Goal: Task Accomplishment & Management: Manage account settings

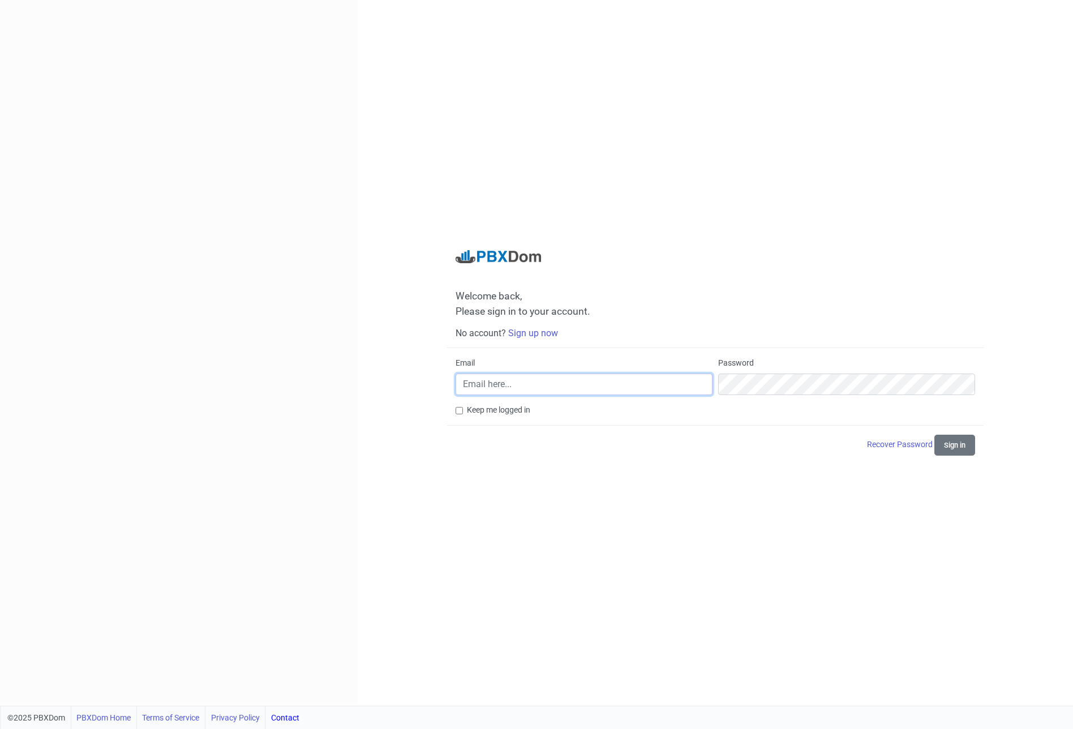
click at [513, 384] on input "Email" at bounding box center [583, 384] width 257 height 22
paste input "[PERSON_NAME][EMAIL_ADDRESS][DOMAIN_NAME]"
type input "[PERSON_NAME][EMAIL_ADDRESS][DOMAIN_NAME]"
click at [957, 444] on button "Sign in" at bounding box center [954, 445] width 41 height 21
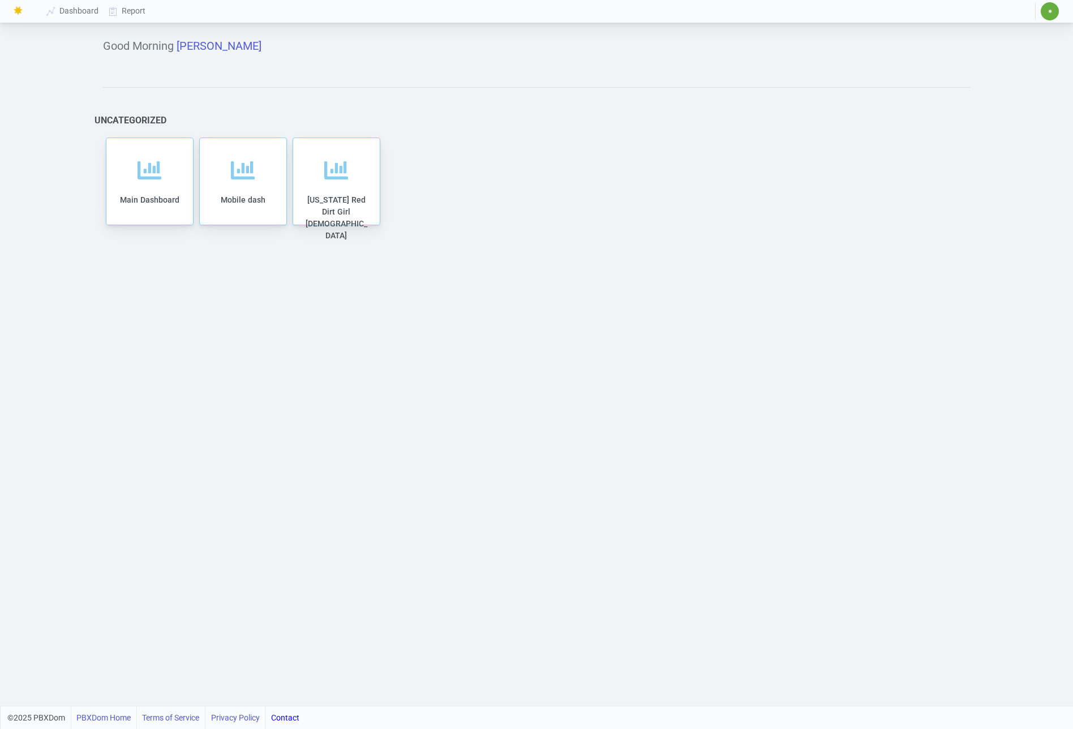
drag, startPoint x: 559, startPoint y: 174, endPoint x: 483, endPoint y: 181, distance: 76.7
click at [559, 174] on div "Main Dashboard Mobile dash Oklahoma Red Dirt Girl 22" at bounding box center [536, 181] width 867 height 93
click at [171, 196] on div "Main Dashboard" at bounding box center [150, 187] width 64 height 75
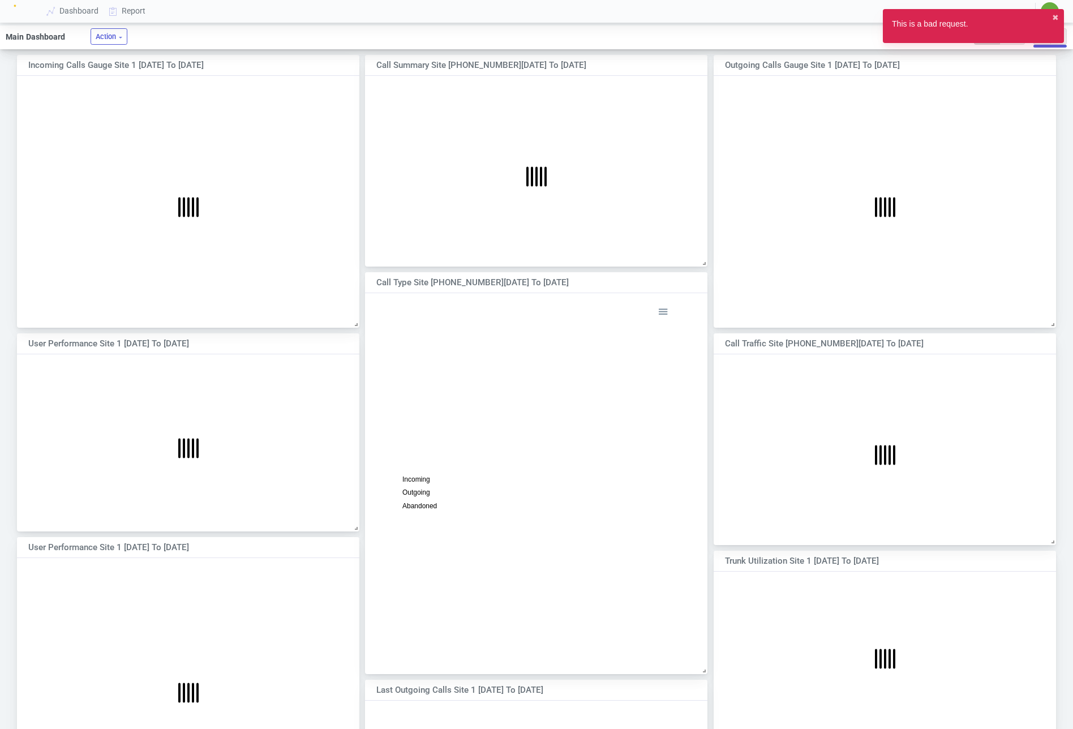
scroll to position [172, 341]
click at [1056, 18] on button "✖︎" at bounding box center [1055, 18] width 7 height 12
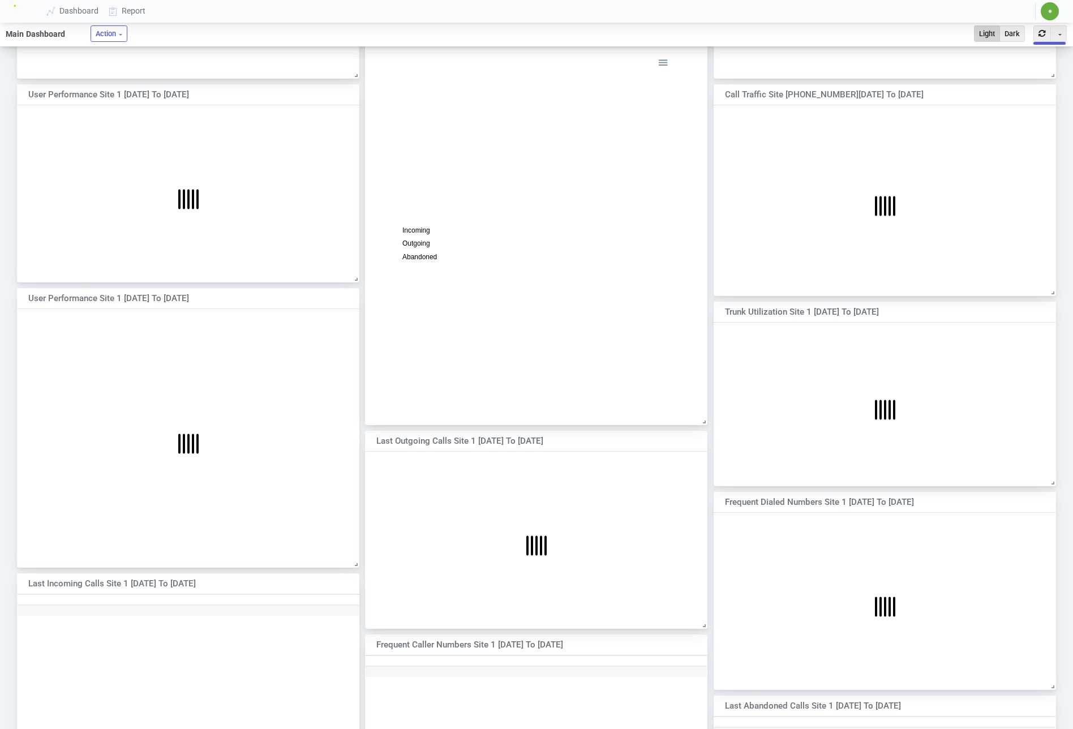
scroll to position [0, 0]
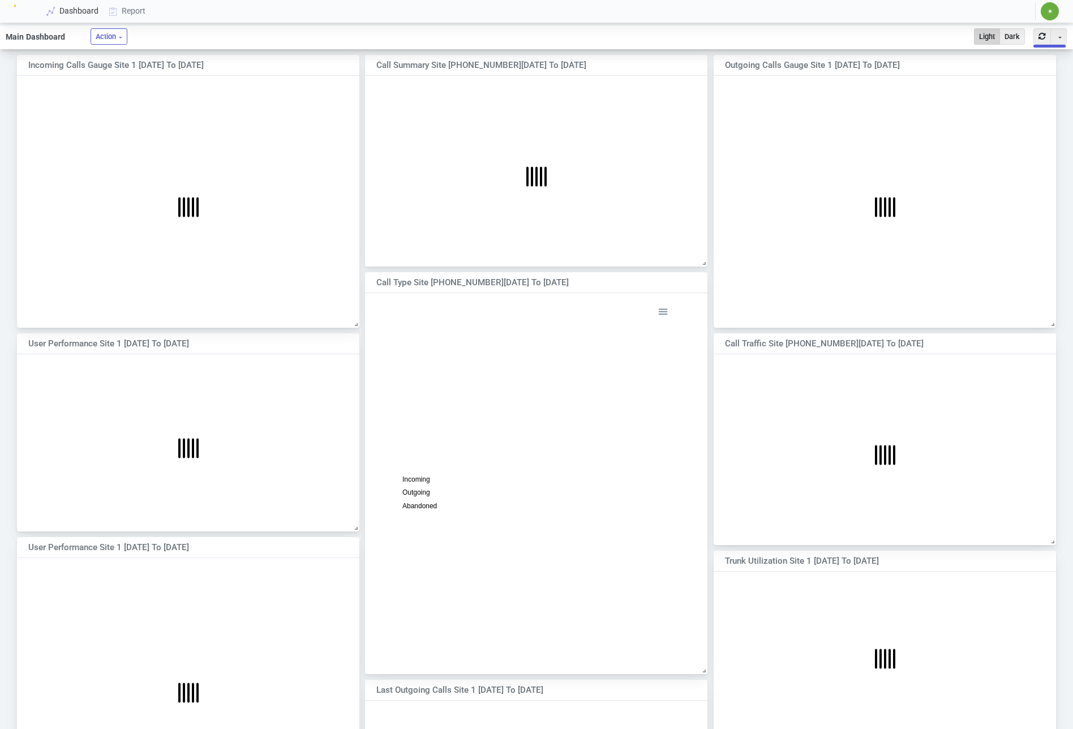
click at [78, 15] on link "Dashboard" at bounding box center [73, 11] width 62 height 21
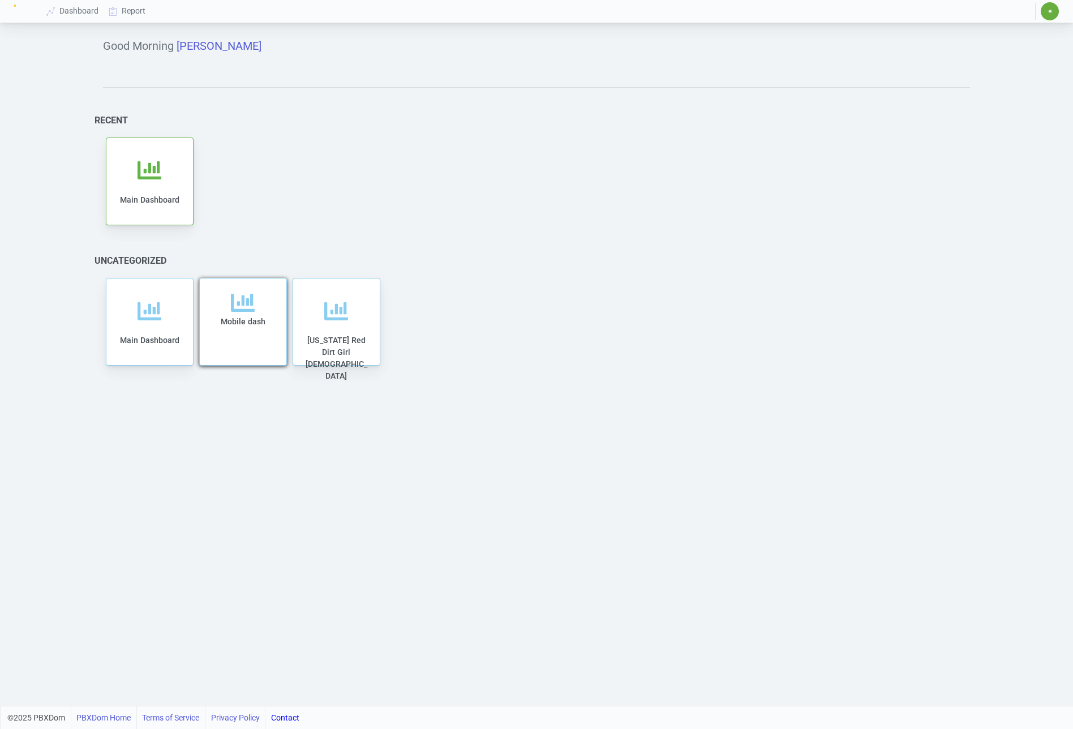
click at [240, 302] on icon at bounding box center [243, 303] width 24 height 24
click at [338, 317] on span "[US_STATE] Red Dirt Girl [DEMOGRAPHIC_DATA]" at bounding box center [337, 339] width 62 height 45
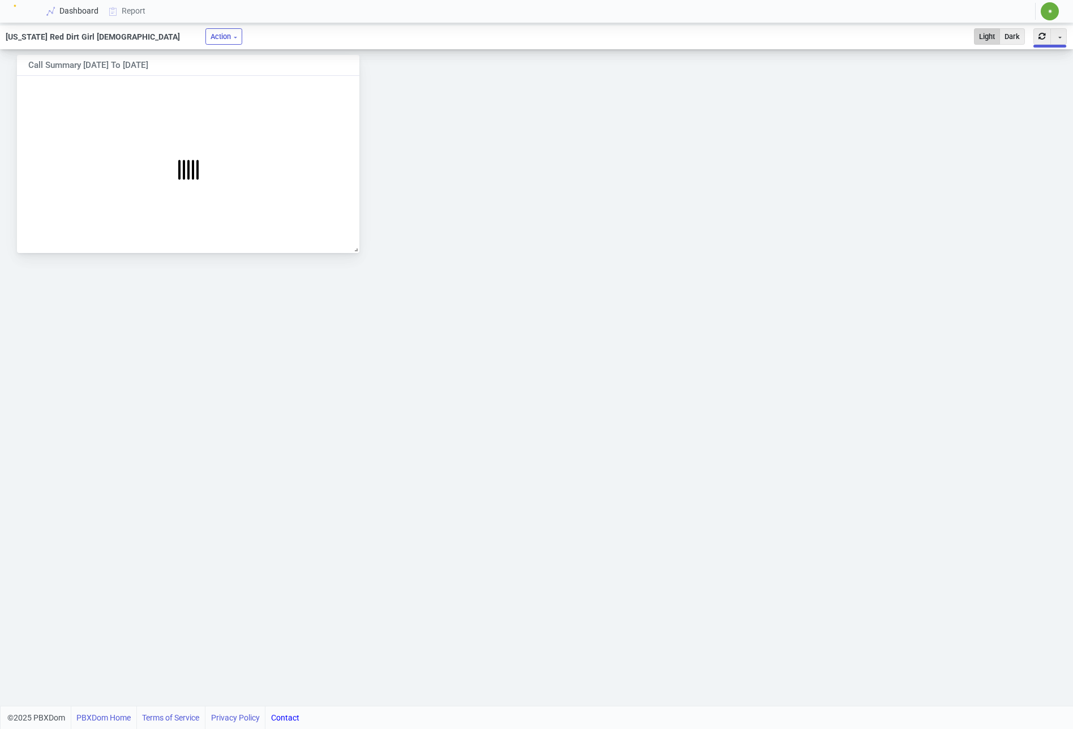
click at [86, 16] on link "Dashboard" at bounding box center [73, 11] width 62 height 21
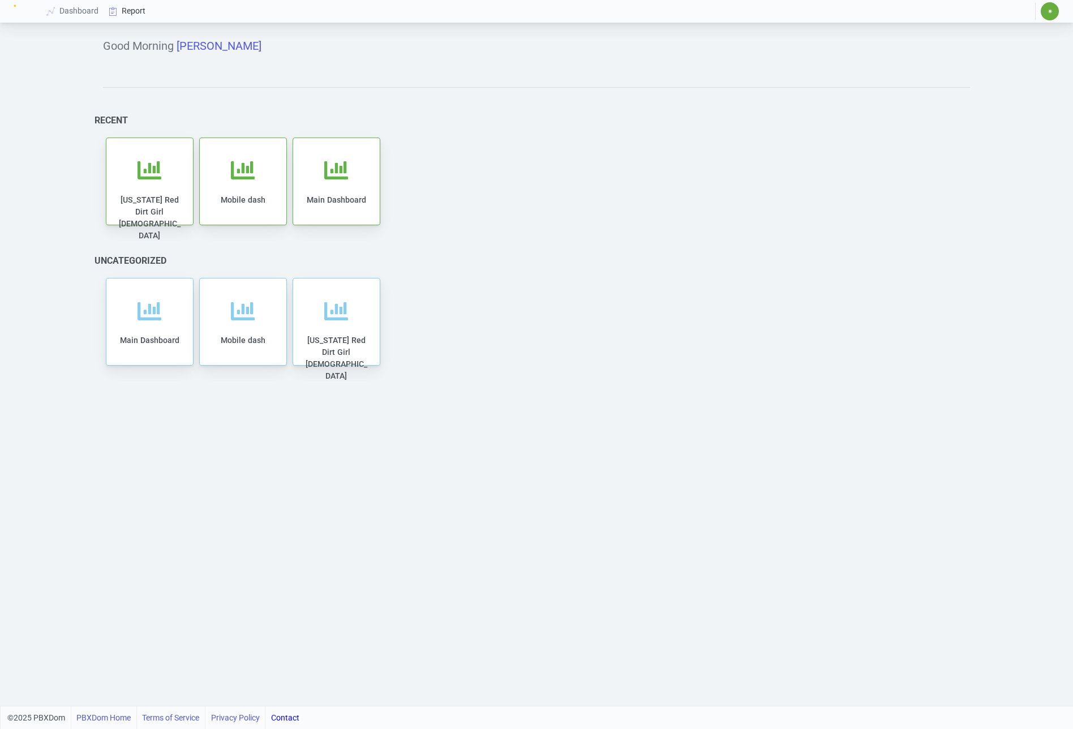
click at [134, 15] on link "Report" at bounding box center [127, 11] width 47 height 21
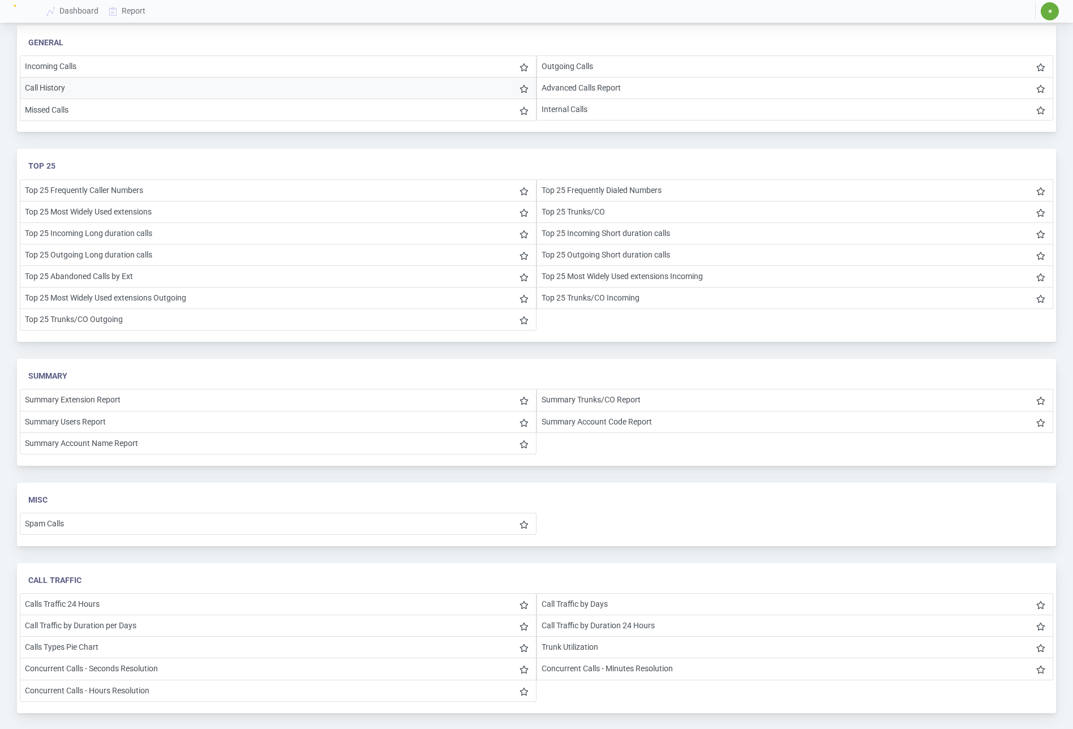
click at [176, 82] on li "Call History" at bounding box center [278, 88] width 517 height 22
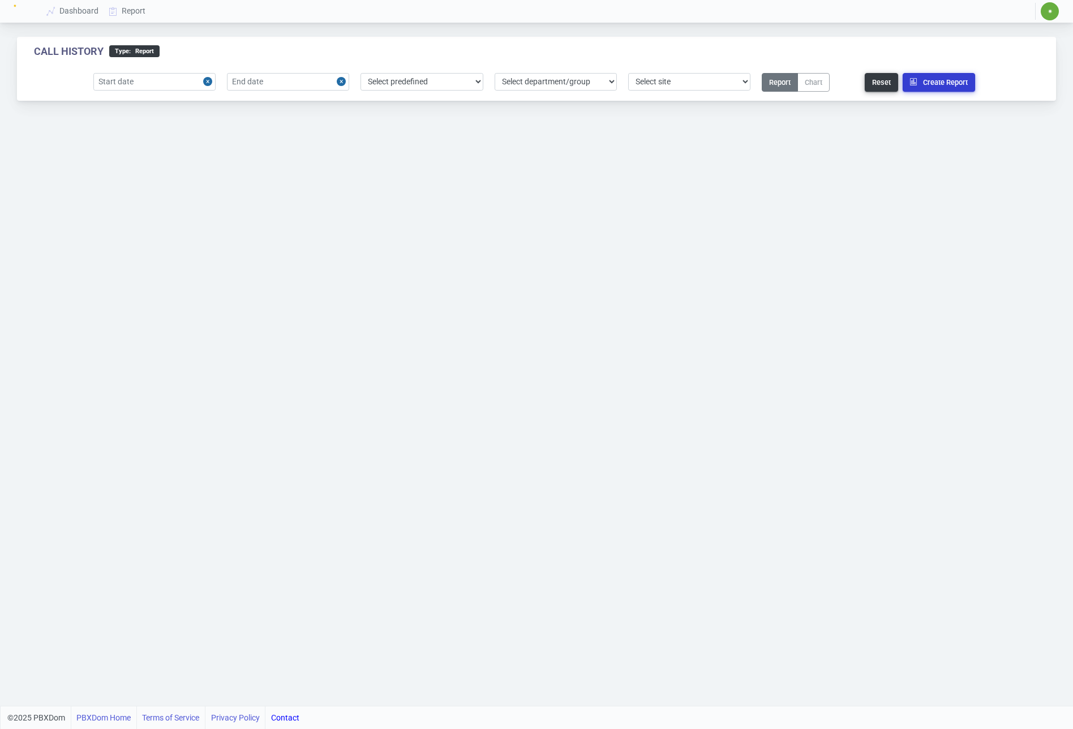
click at [933, 87] on button "Create Report" at bounding box center [938, 82] width 72 height 19
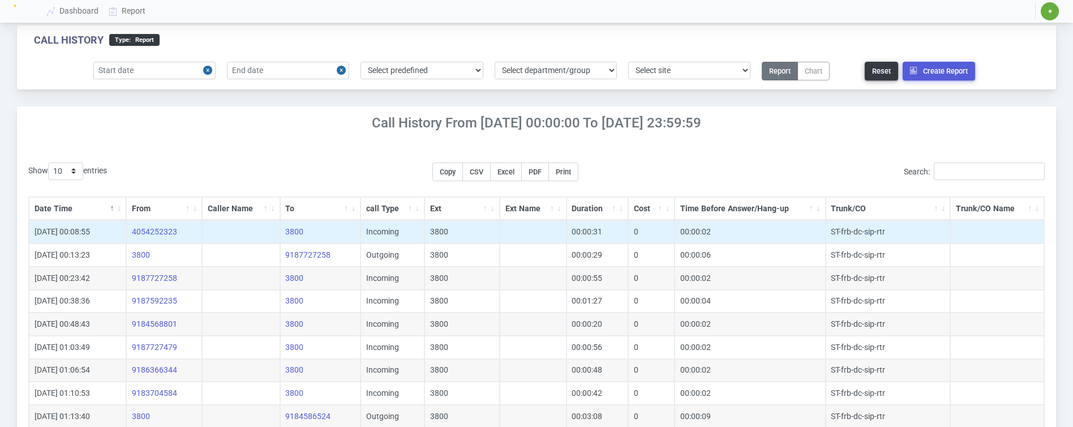
scroll to position [123, 0]
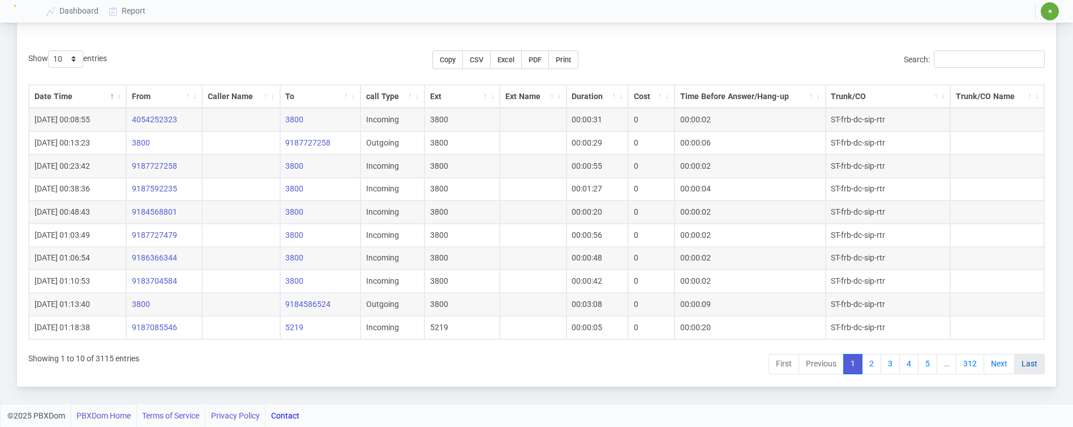
click at [1039, 365] on link "Last" at bounding box center [1029, 364] width 31 height 20
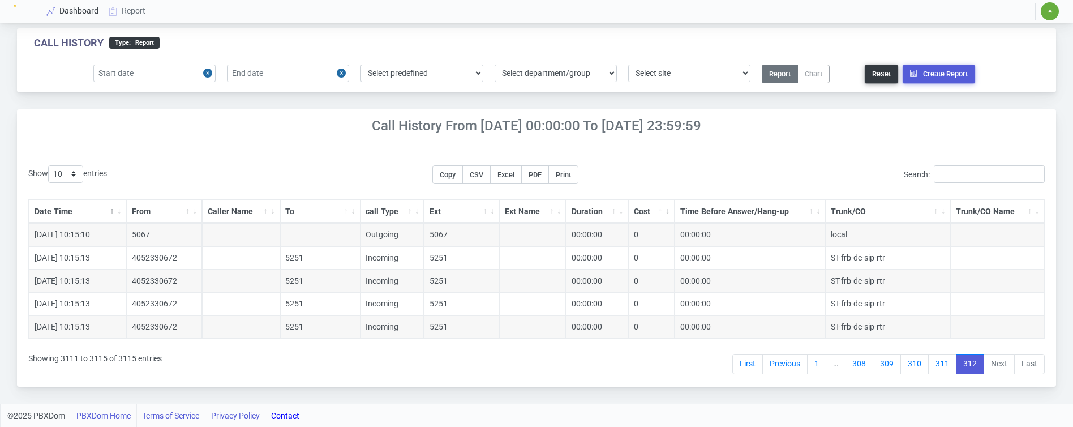
click at [87, 12] on link "Dashboard" at bounding box center [73, 11] width 62 height 21
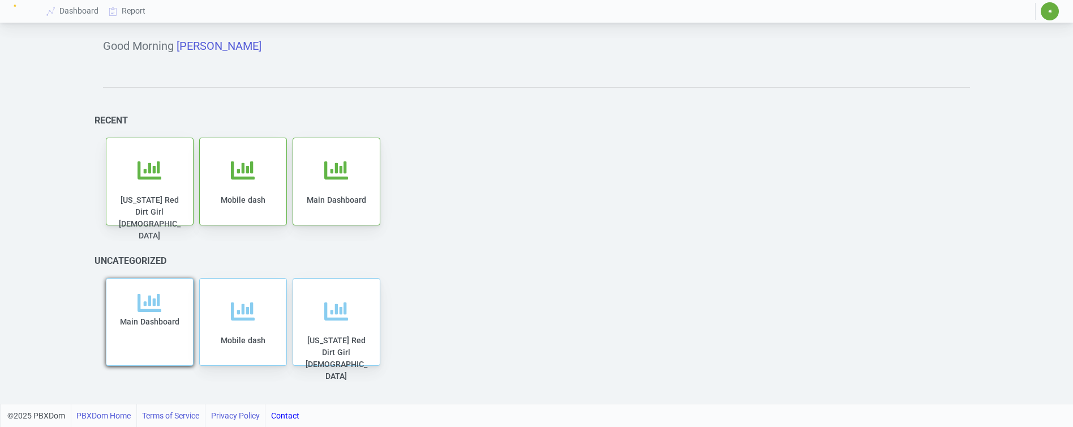
click at [155, 315] on div "Main Dashboard" at bounding box center [150, 328] width 64 height 75
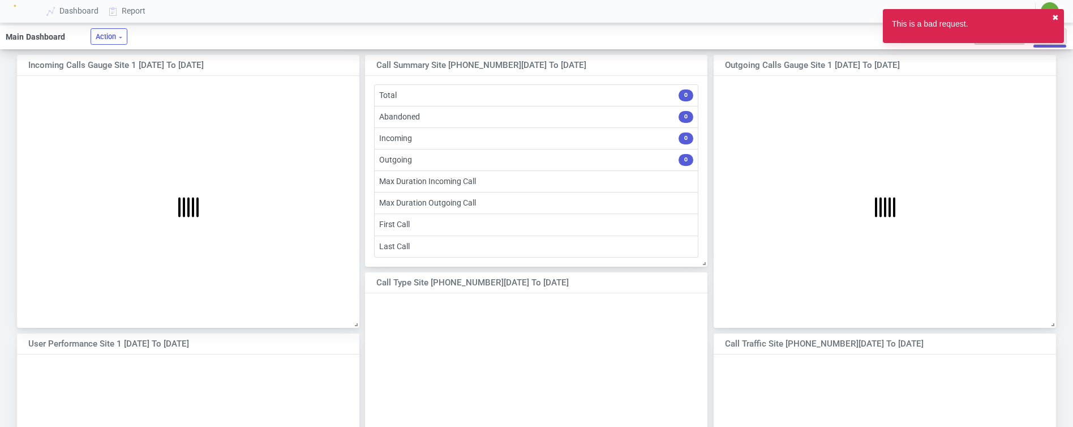
drag, startPoint x: 1058, startPoint y: 18, endPoint x: 1016, endPoint y: 30, distance: 44.2
click at [1058, 18] on button "✖︎" at bounding box center [1055, 18] width 7 height 12
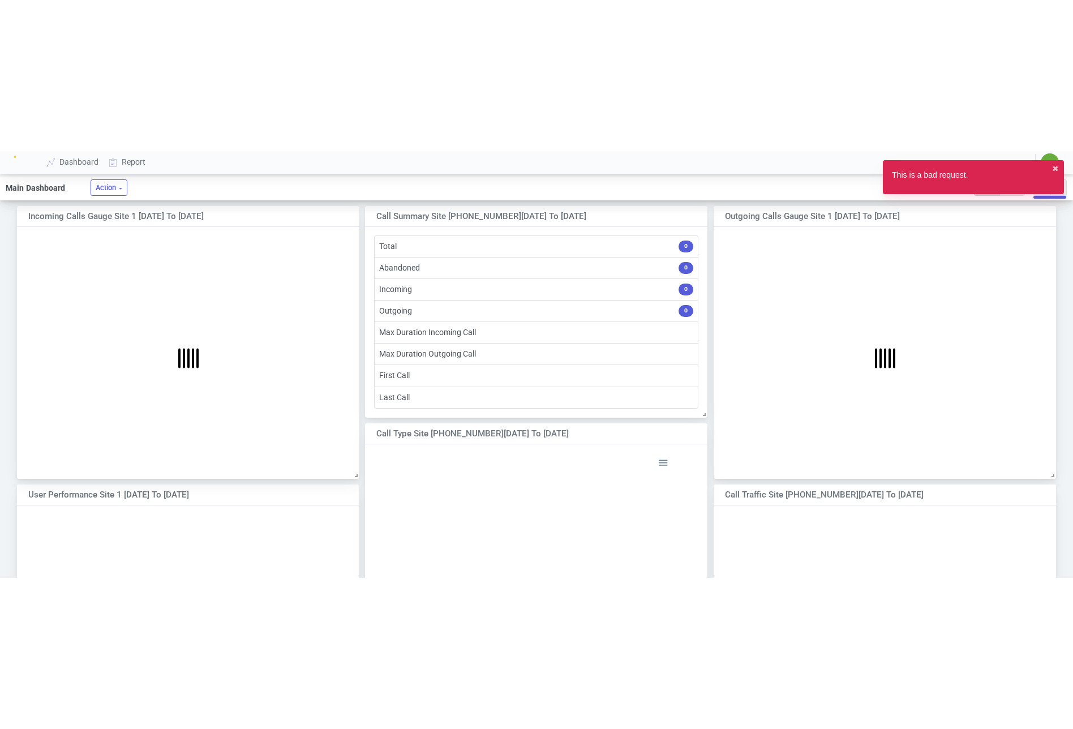
scroll to position [221, 342]
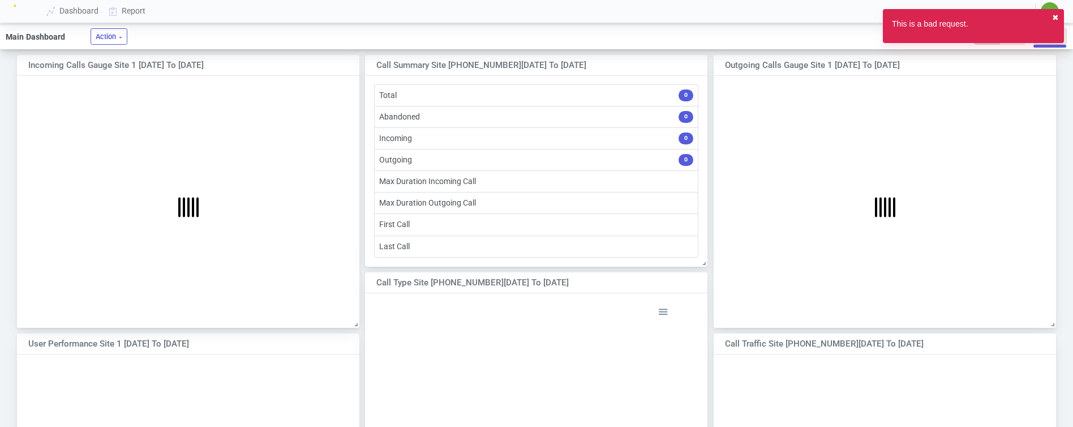
click at [1057, 19] on button "✖︎" at bounding box center [1055, 18] width 7 height 12
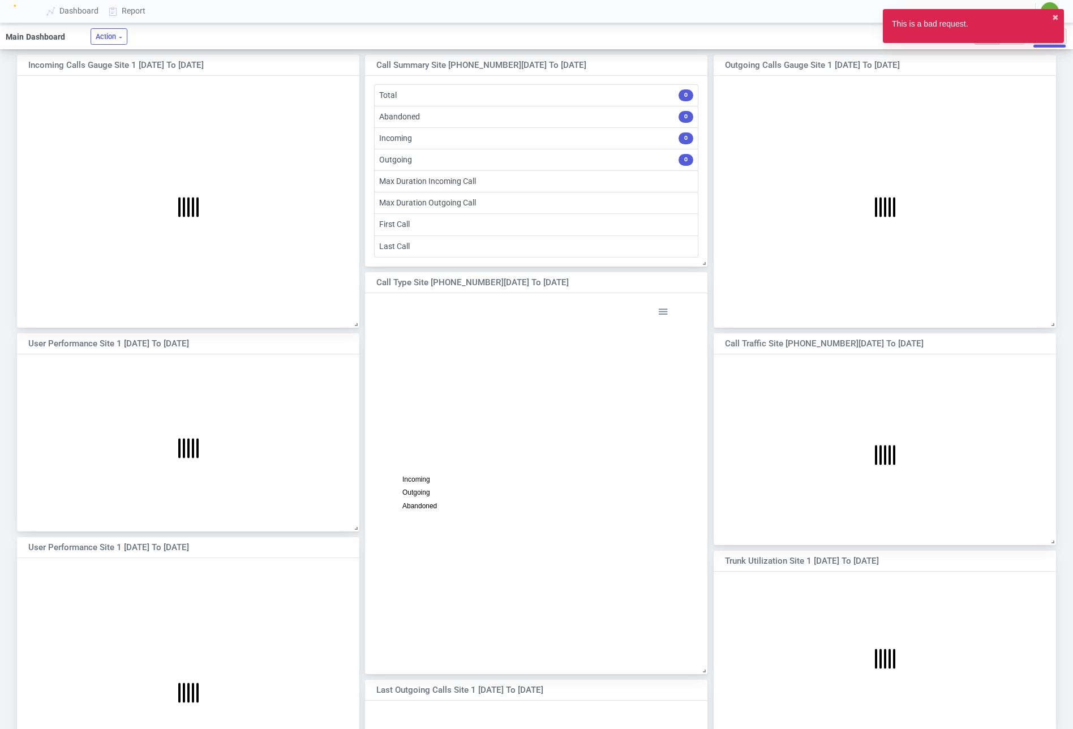
scroll to position [6, 6]
click at [84, 11] on link "Dashboard" at bounding box center [73, 11] width 62 height 21
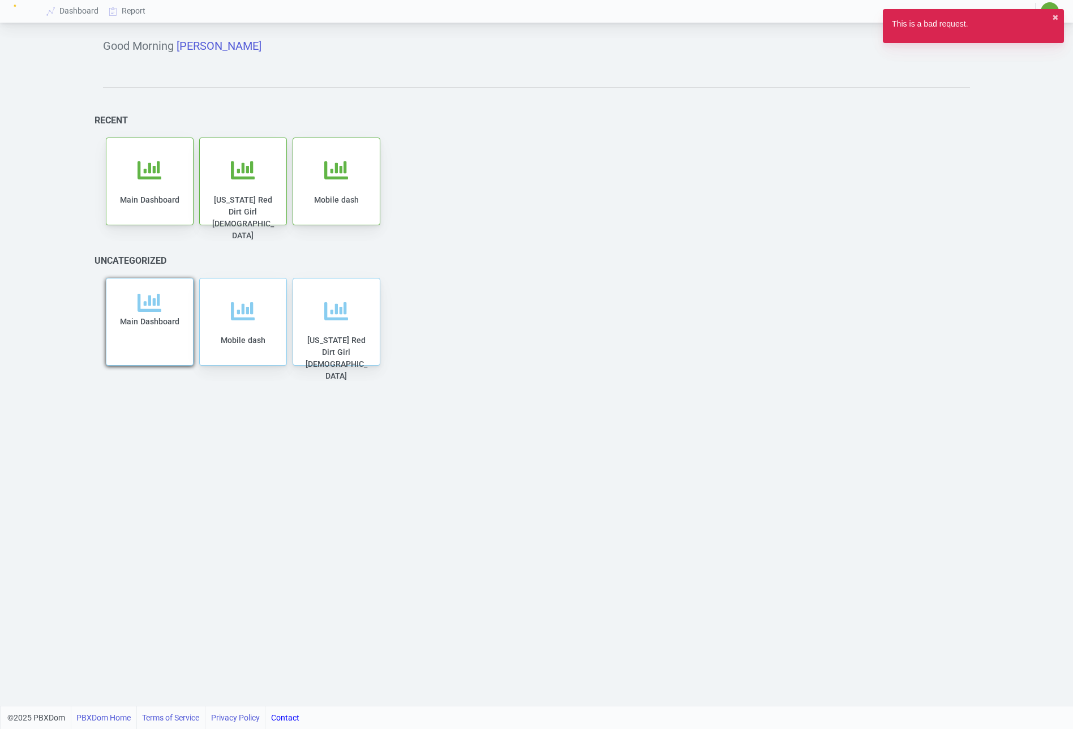
click at [169, 303] on div "Main Dashboard" at bounding box center [150, 328] width 64 height 75
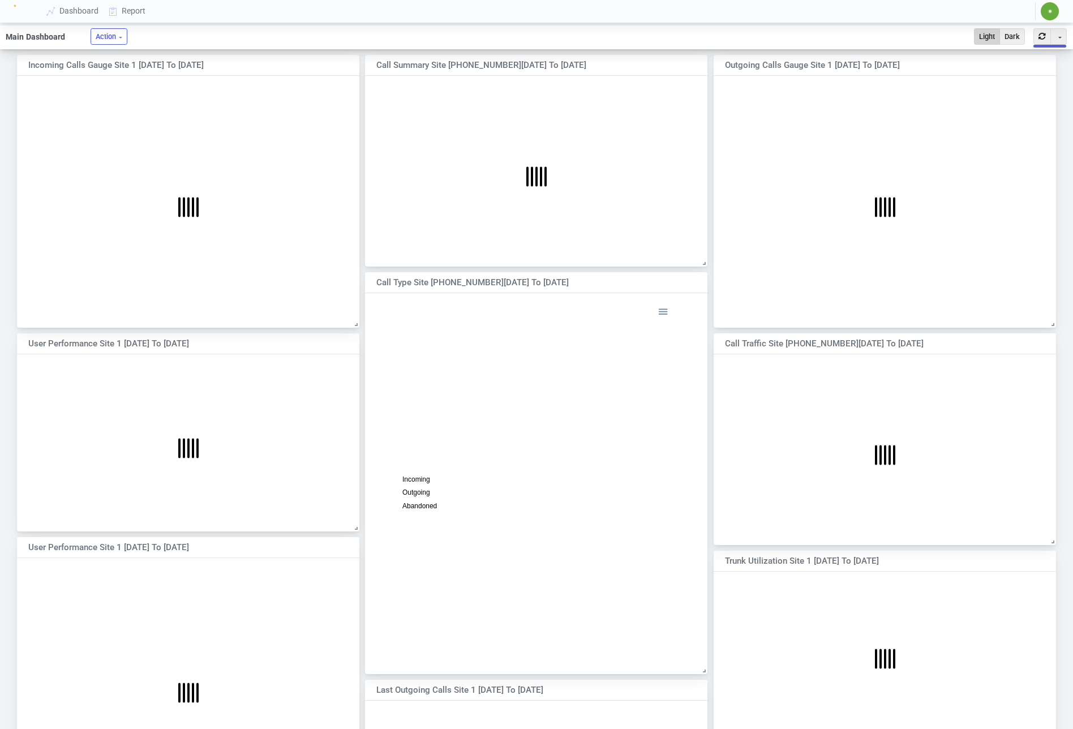
click at [326, 63] on div "Incoming Calls Gauge Site 1 2025-01-01 to 2025-01-31" at bounding box center [188, 65] width 342 height 21
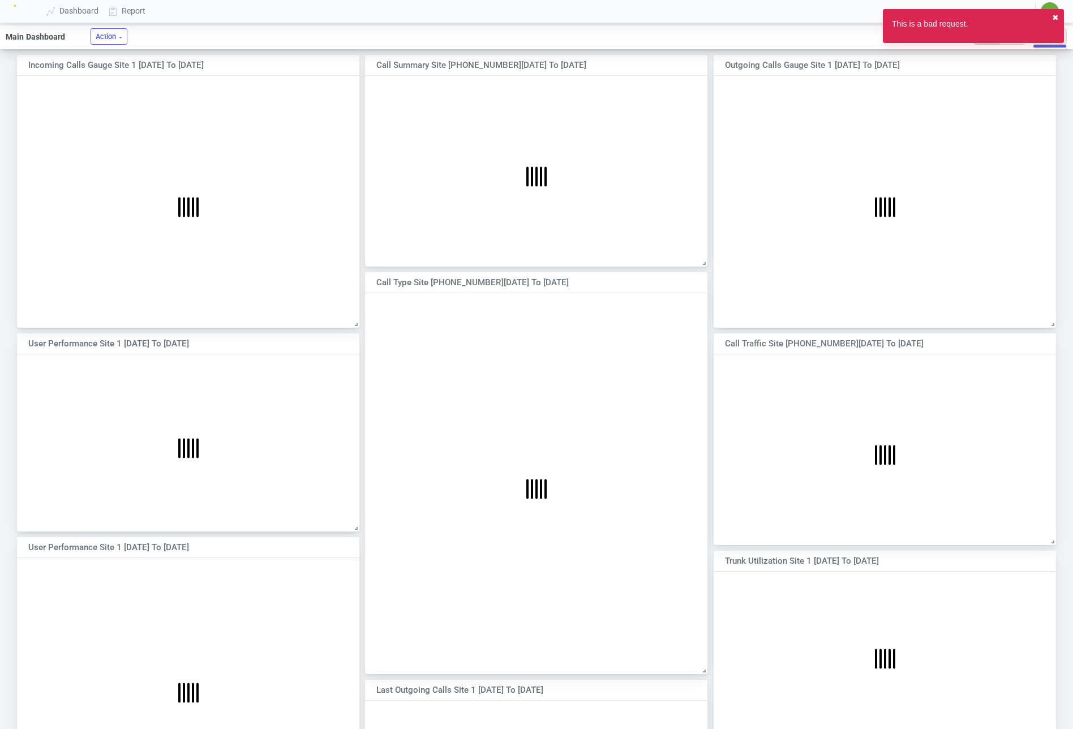
drag, startPoint x: 1054, startPoint y: 15, endPoint x: 1047, endPoint y: 26, distance: 13.5
click at [1054, 15] on button "✖︎" at bounding box center [1055, 18] width 7 height 12
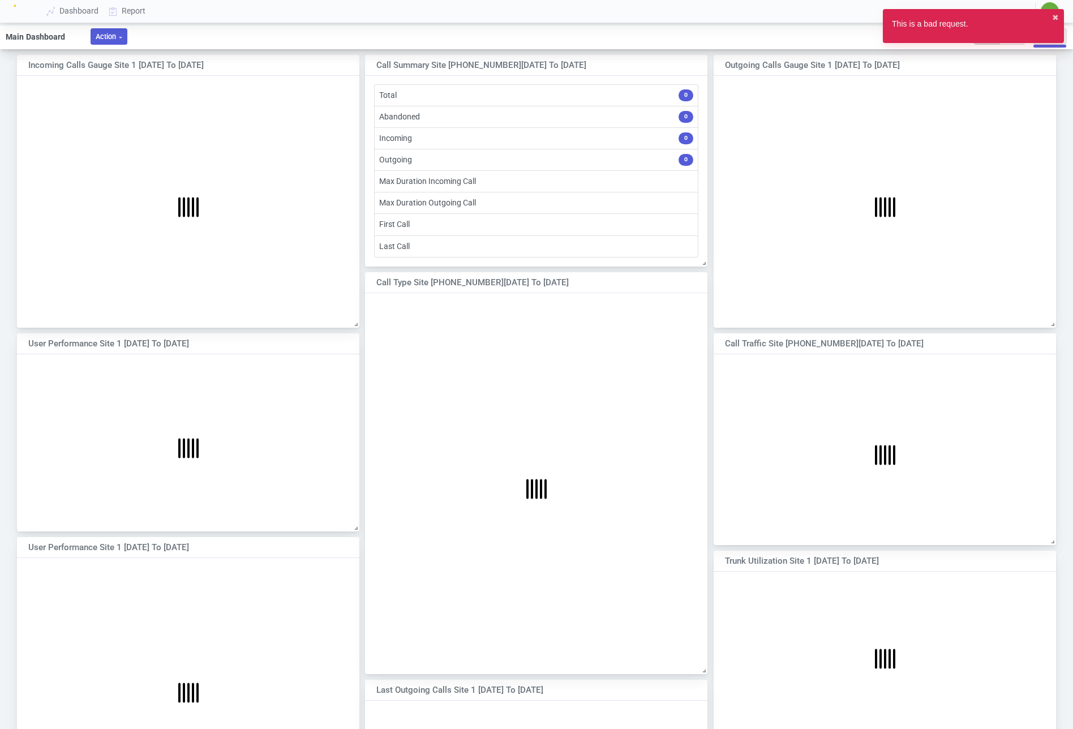
click at [109, 32] on button "Action" at bounding box center [109, 36] width 37 height 16
click at [115, 36] on button "Action" at bounding box center [109, 36] width 37 height 16
click at [102, 35] on button "Action" at bounding box center [109, 36] width 37 height 16
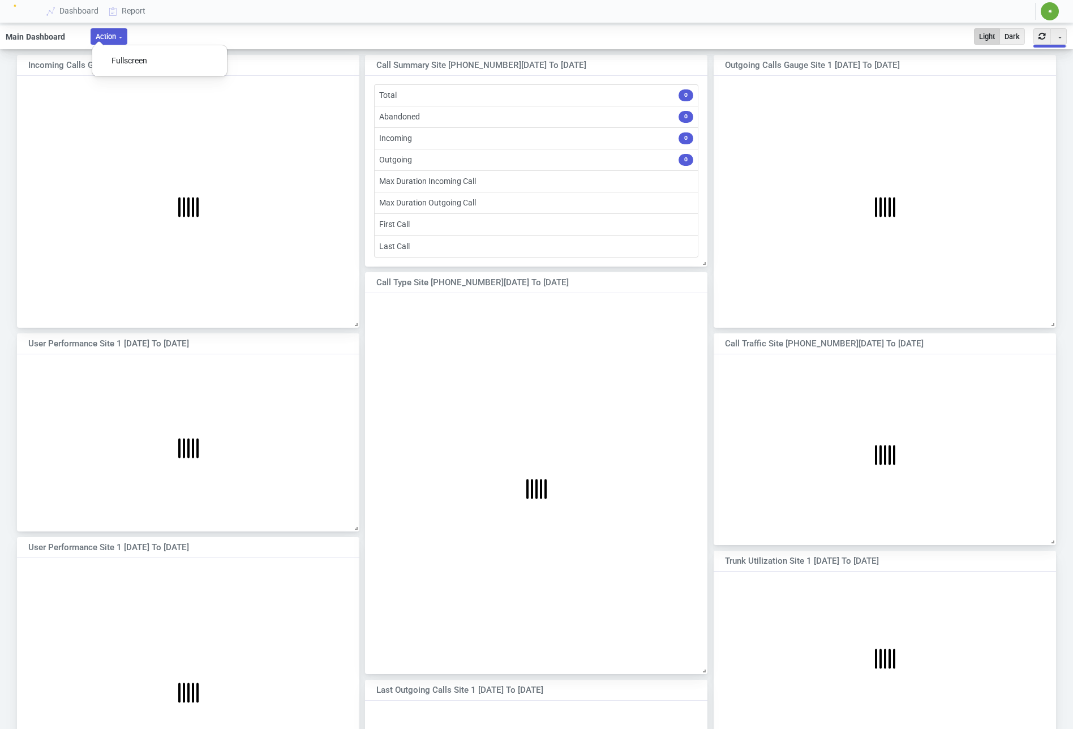
click at [192, 33] on ul "Main Dashboard Action Fullscreen Light Dark Toggle Dropdown Auto refresh Refres…" at bounding box center [536, 37] width 1073 height 24
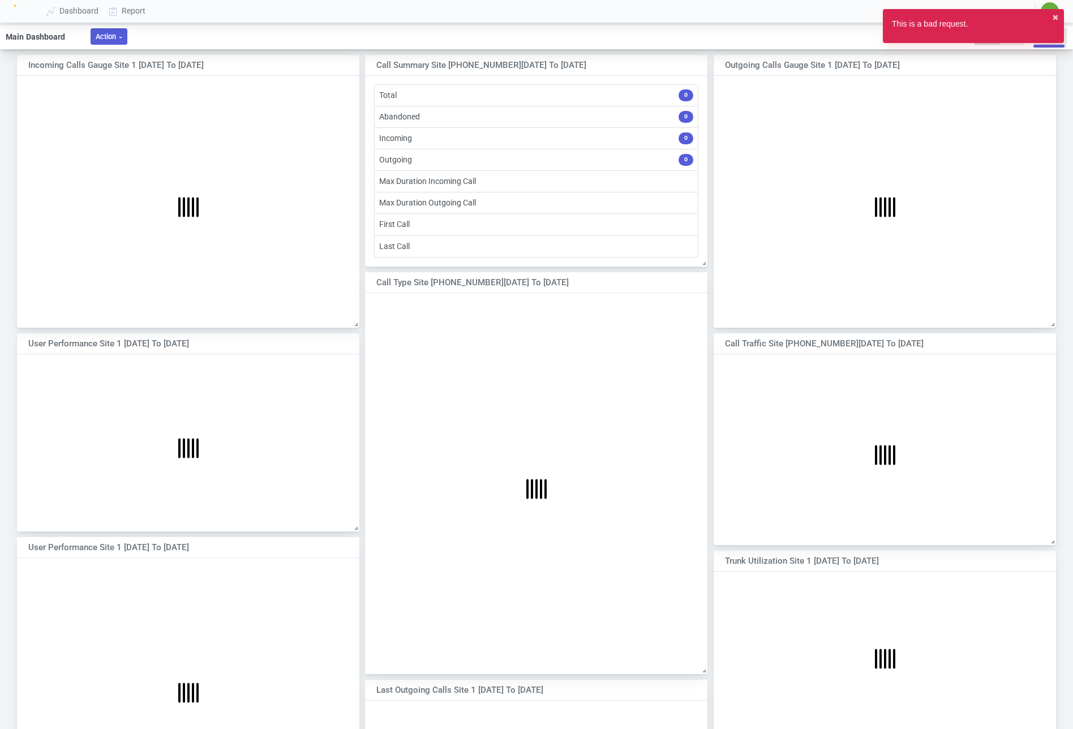
click at [104, 35] on button "Action" at bounding box center [109, 36] width 37 height 16
click at [281, 44] on ul "Main Dashboard Action Fullscreen Light Dark Toggle Dropdown Auto refresh Refres…" at bounding box center [536, 37] width 1073 height 24
click at [1060, 13] on div "This is a bad request. ✖︎" at bounding box center [973, 26] width 181 height 34
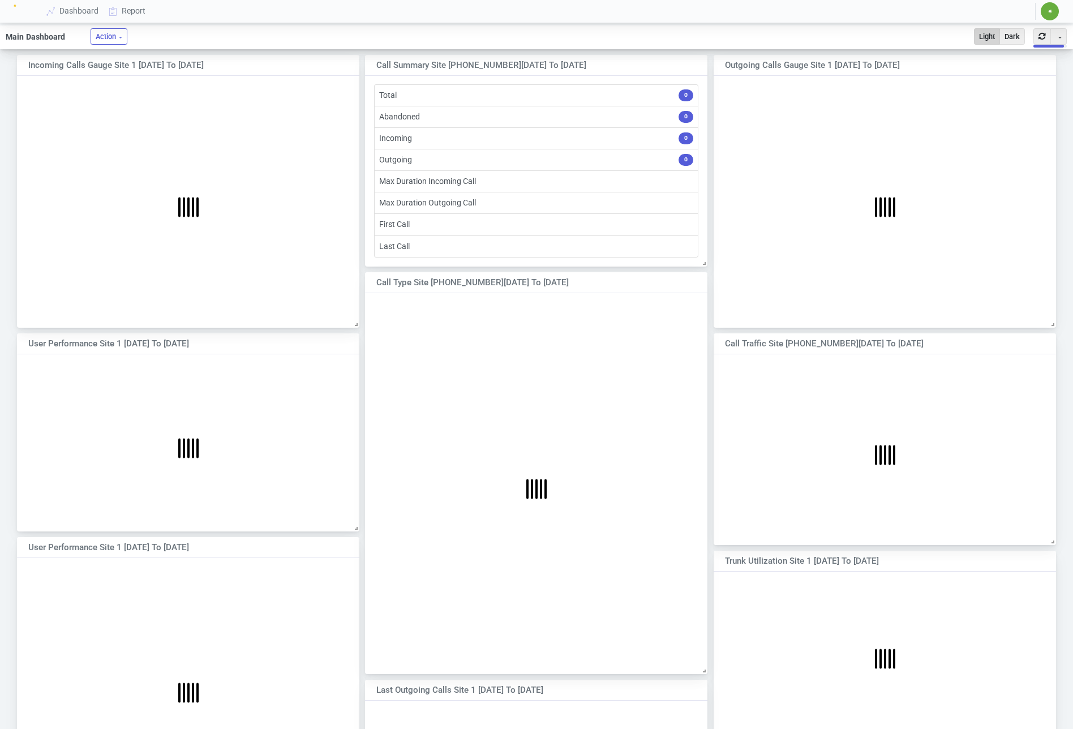
click at [1053, 13] on span "✷" at bounding box center [1049, 11] width 18 height 18
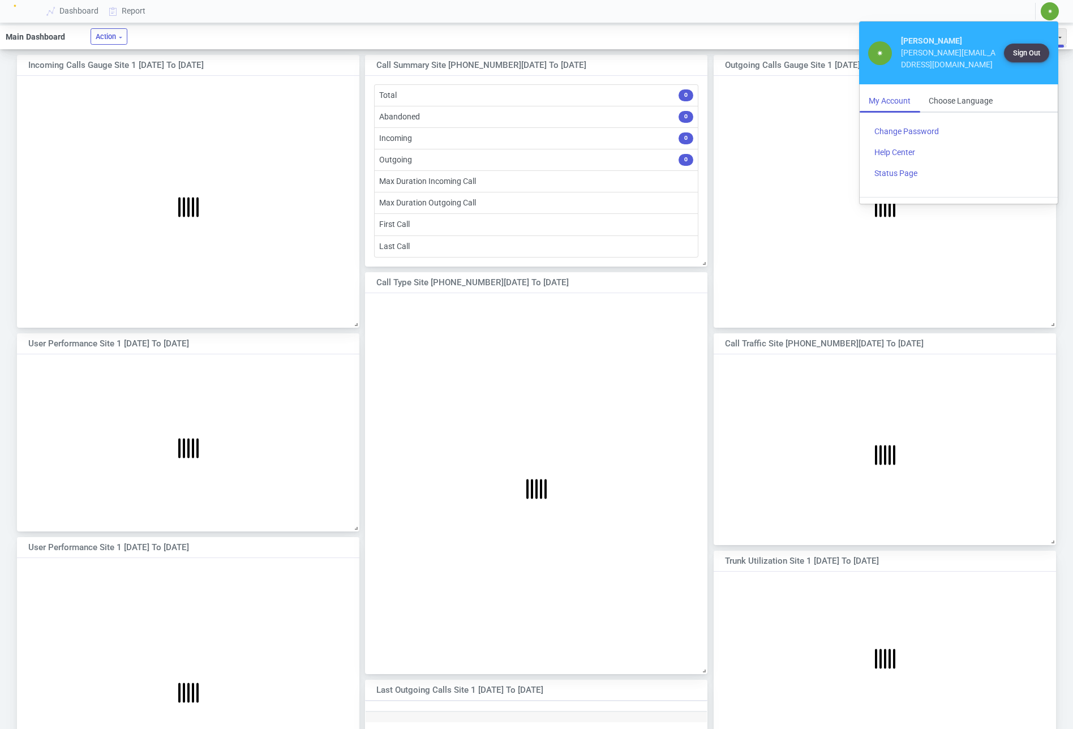
click at [1053, 12] on span "✷" at bounding box center [1049, 11] width 18 height 18
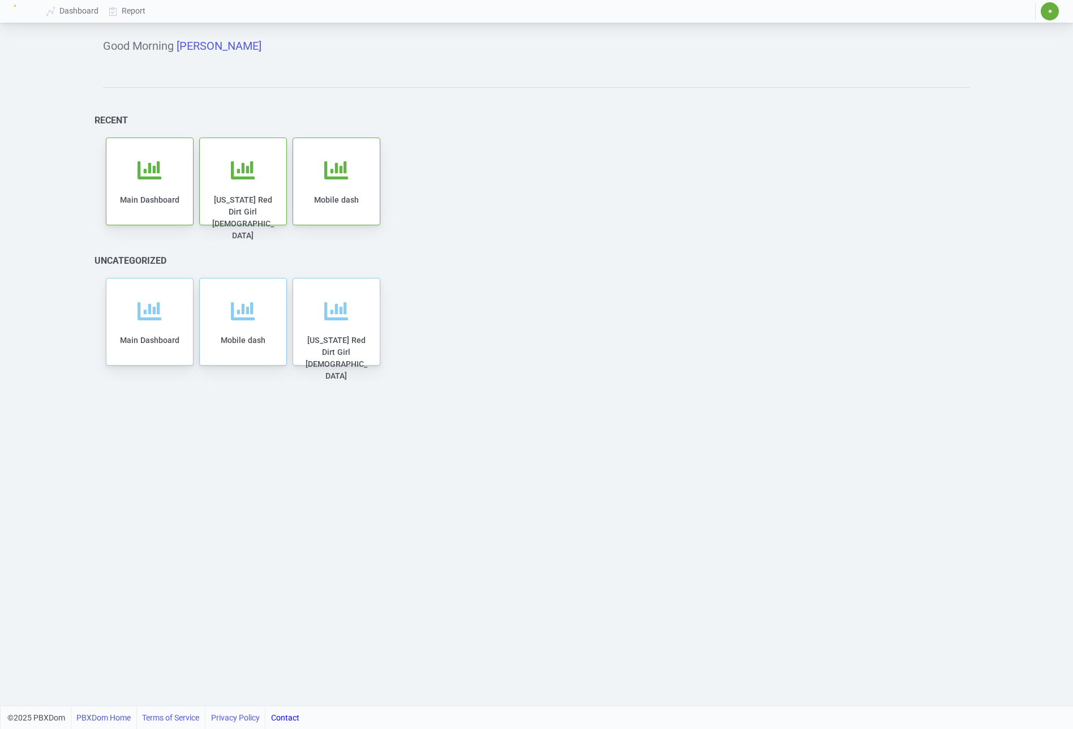
click at [1057, 15] on span "✷" at bounding box center [1049, 11] width 18 height 18
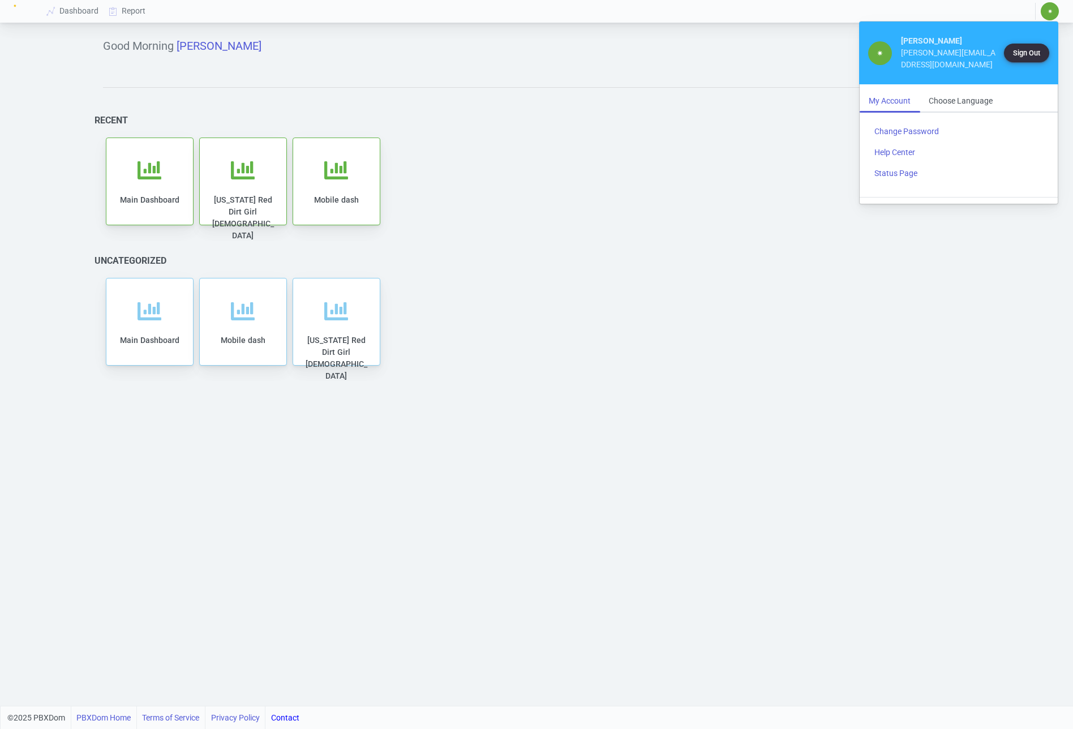
click at [1025, 54] on button "Sign Out" at bounding box center [1026, 53] width 45 height 19
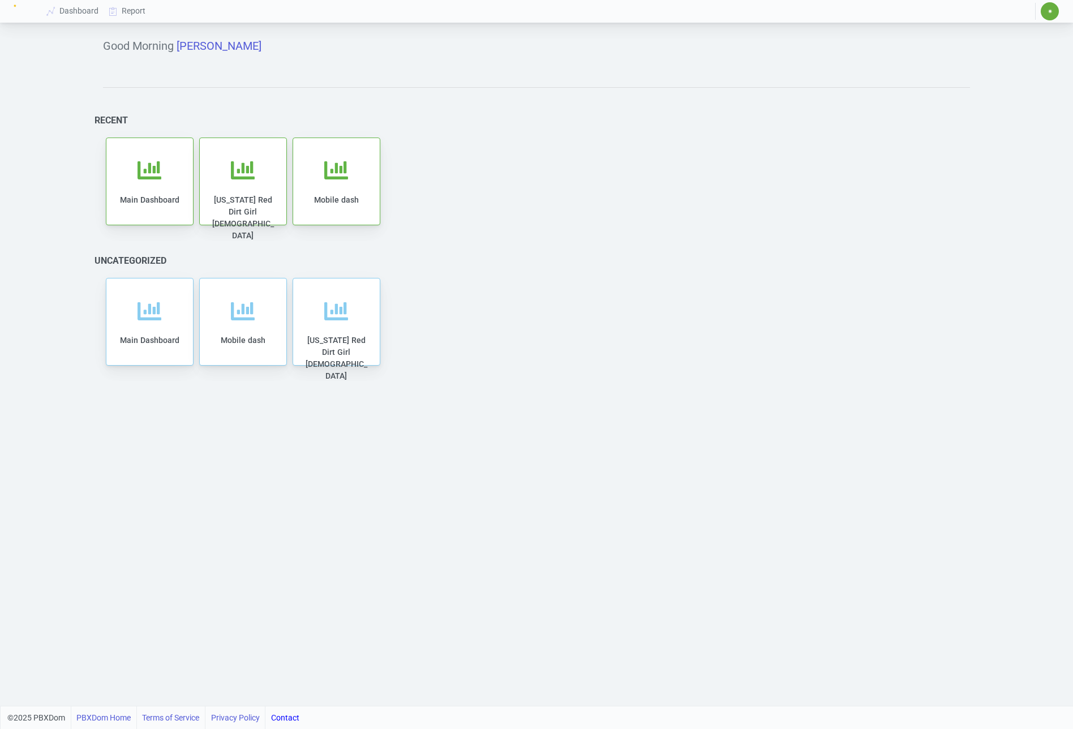
click at [1049, 16] on span "✷" at bounding box center [1049, 11] width 18 height 18
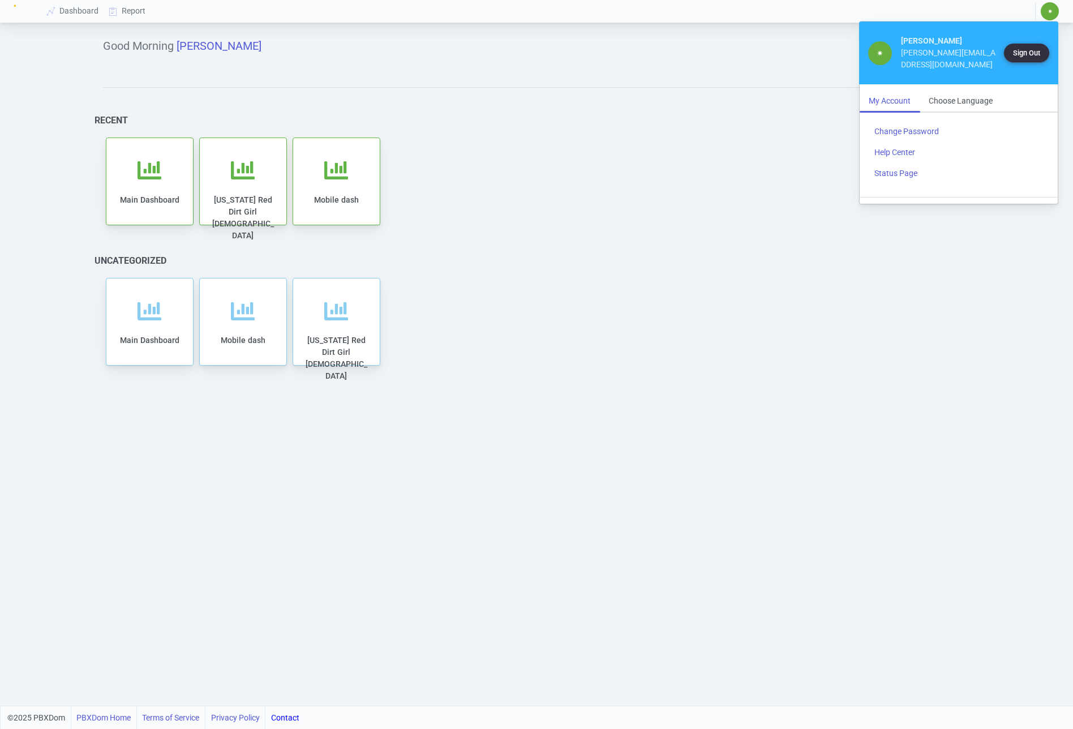
click at [1031, 54] on button "Sign Out" at bounding box center [1026, 53] width 45 height 19
